Goal: Transaction & Acquisition: Purchase product/service

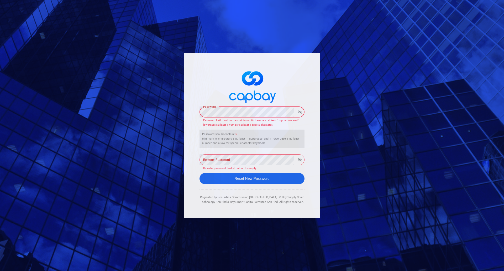
click at [171, 113] on div "Password Password Password field must contain minimum 8 characters | at least 1…" at bounding box center [252, 135] width 504 height 271
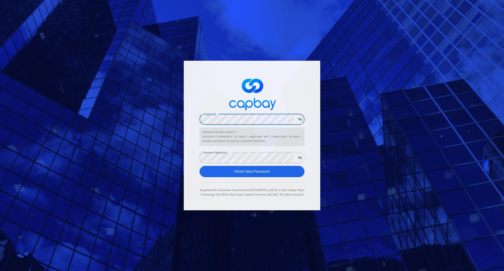
click at [181, 118] on div "Password Password Password should contain: * minimum 8 characters | at least 1 …" at bounding box center [252, 135] width 504 height 271
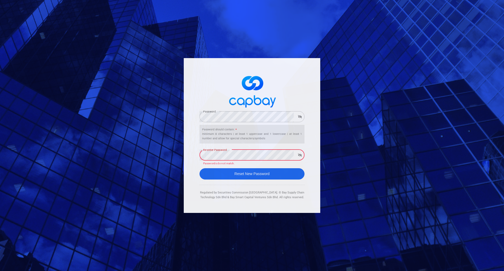
click at [173, 149] on div "Password Password Password should contain: * minimum 8 characters | at least 1 …" at bounding box center [252, 135] width 504 height 271
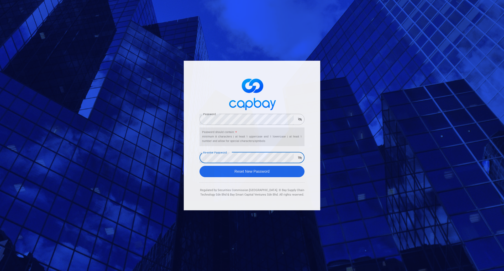
click at [300, 121] on icon "button" at bounding box center [300, 119] width 4 height 3
click at [299, 158] on icon "button" at bounding box center [300, 157] width 4 height 3
click at [262, 172] on button "Reset New Password" at bounding box center [252, 171] width 105 height 11
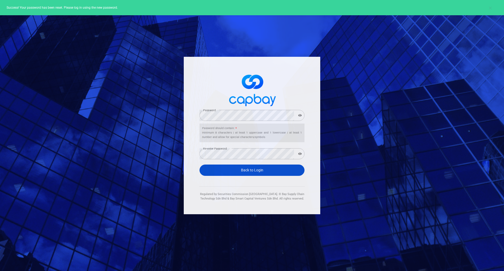
click at [262, 172] on link "Back to Login" at bounding box center [252, 169] width 105 height 11
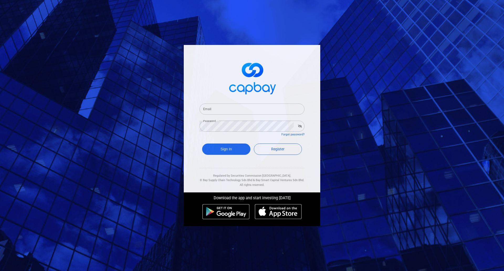
click at [232, 107] on input "Email" at bounding box center [252, 108] width 105 height 11
paste input "bhvsbp2p@capbay.com"
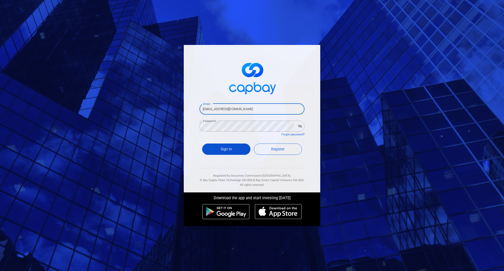
type input "bhvsbp2p@capbay.com"
click at [217, 152] on button "Sign In" at bounding box center [226, 148] width 48 height 11
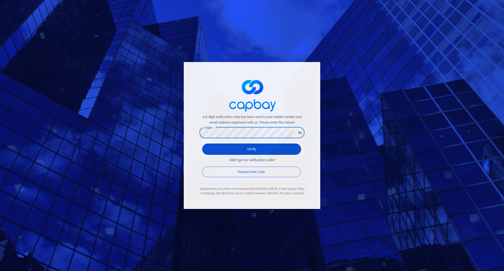
click at [243, 148] on button "Verify" at bounding box center [251, 148] width 99 height 11
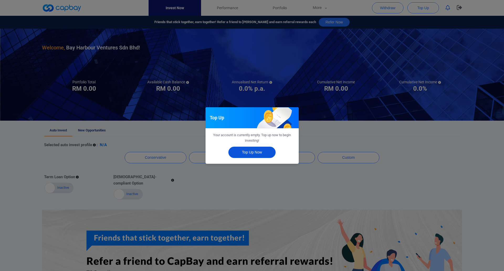
click at [254, 152] on button "Top Up Now" at bounding box center [251, 152] width 47 height 11
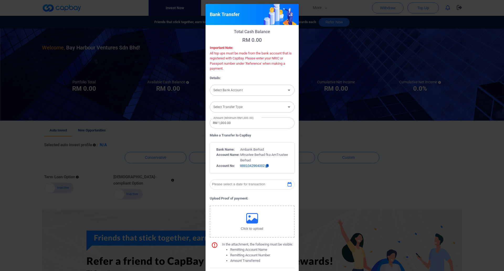
click at [251, 89] on input "Select Bank Account" at bounding box center [247, 90] width 73 height 10
click at [254, 104] on li "HSBC Bank Malaysia Berhad [Acc No: 300741535101 - Acc Name:Bay Harbour Ventures…" at bounding box center [252, 106] width 85 height 17
type input "HSBC Bank Malaysia Berhad [Acc No: 300741535101 - Acc Name:Bay Harbour Ventures…"
click at [242, 106] on div "Select Transfer Type Select Transfer Type" at bounding box center [252, 107] width 85 height 12
click at [242, 133] on li "Internet Banking" at bounding box center [252, 134] width 85 height 8
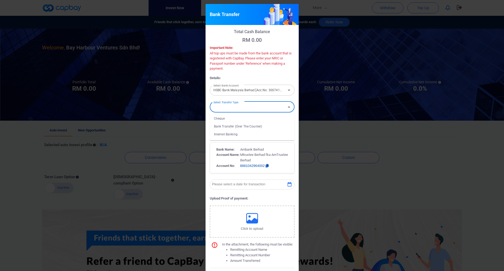
type input "Internet Banking"
click at [242, 127] on input "RM 1,000.00" at bounding box center [252, 122] width 85 height 11
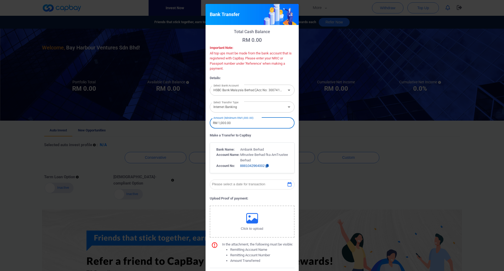
drag, startPoint x: 230, startPoint y: 123, endPoint x: 217, endPoint y: 122, distance: 13.2
click at [217, 122] on input "RM 1,000.00" at bounding box center [252, 122] width 85 height 11
paste input "926,207.75"
click at [240, 123] on input "RM 926,207.75" at bounding box center [252, 122] width 85 height 11
type input "RM 926,207.75"
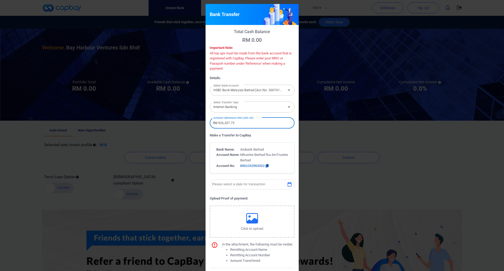
click at [287, 185] on icon "button" at bounding box center [289, 184] width 5 height 5
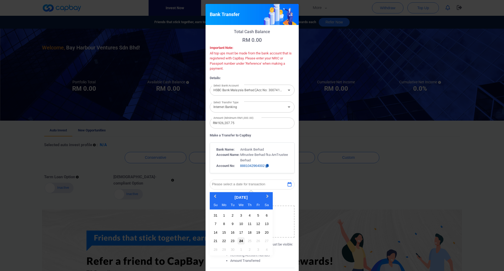
click at [241, 241] on div "24" at bounding box center [241, 240] width 7 height 7
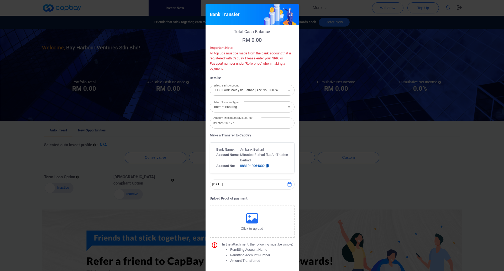
click at [256, 221] on button "Click to upload" at bounding box center [252, 221] width 85 height 32
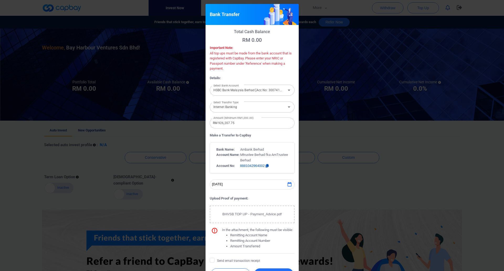
scroll to position [18, 0]
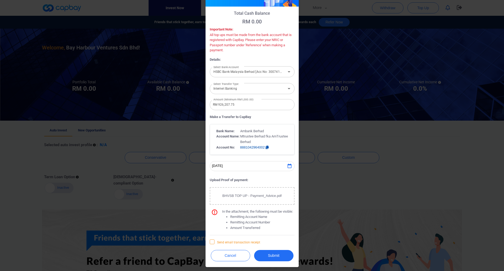
click at [217, 240] on span "Send email transaction receipt" at bounding box center [235, 241] width 50 height 5
click at [0, 0] on input "Send email transaction receipt" at bounding box center [0, 0] width 0 height 0
click at [270, 254] on button "Submit" at bounding box center [273, 255] width 39 height 11
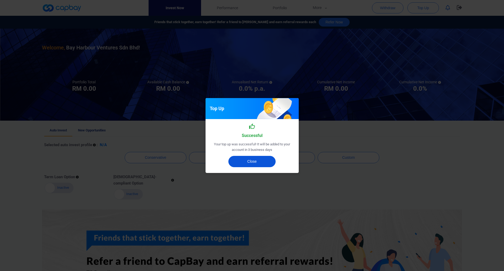
click at [266, 160] on button "Close" at bounding box center [251, 161] width 47 height 11
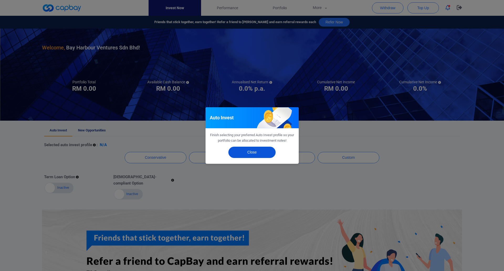
click at [255, 148] on button "Close" at bounding box center [251, 152] width 47 height 11
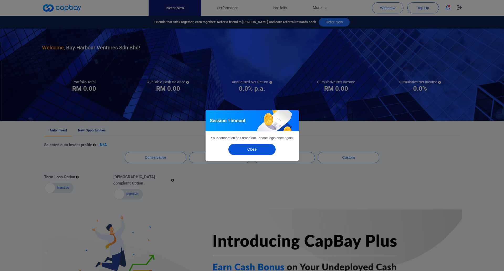
click at [256, 149] on button "Close" at bounding box center [251, 149] width 47 height 11
